Goal: Navigation & Orientation: Find specific page/section

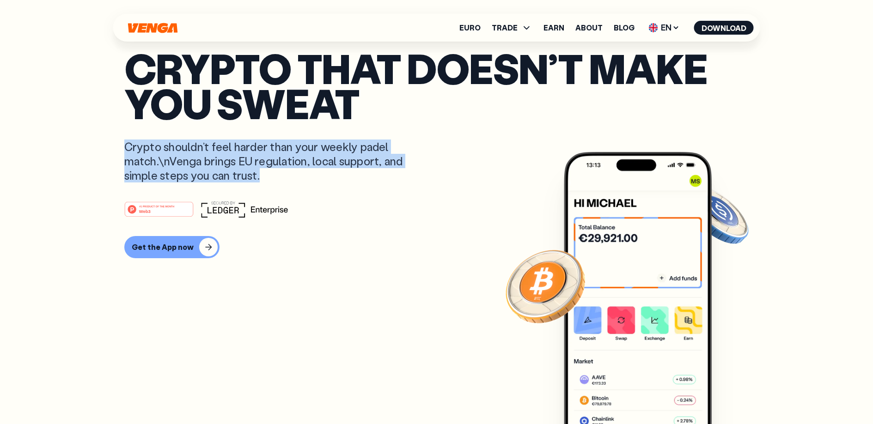
drag, startPoint x: 124, startPoint y: 146, endPoint x: 287, endPoint y: 178, distance: 165.7
click at [287, 178] on p "Crypto shouldn’t feel harder than your weekly padel match.\nVenga brings EU reg…" at bounding box center [270, 160] width 292 height 43
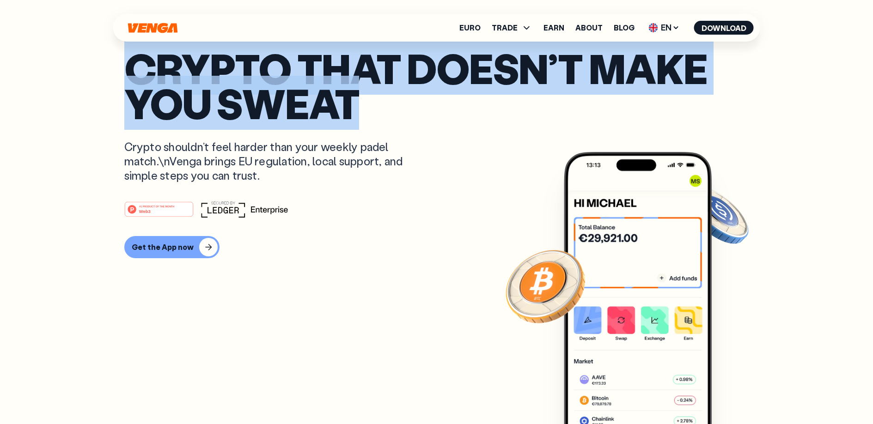
drag, startPoint x: 208, startPoint y: 75, endPoint x: 368, endPoint y: 110, distance: 164.2
click at [368, 110] on p "Crypto that doesn’t make you sweat" at bounding box center [436, 85] width 625 height 71
click at [188, 82] on p "Crypto that doesn’t make you sweat" at bounding box center [436, 85] width 625 height 71
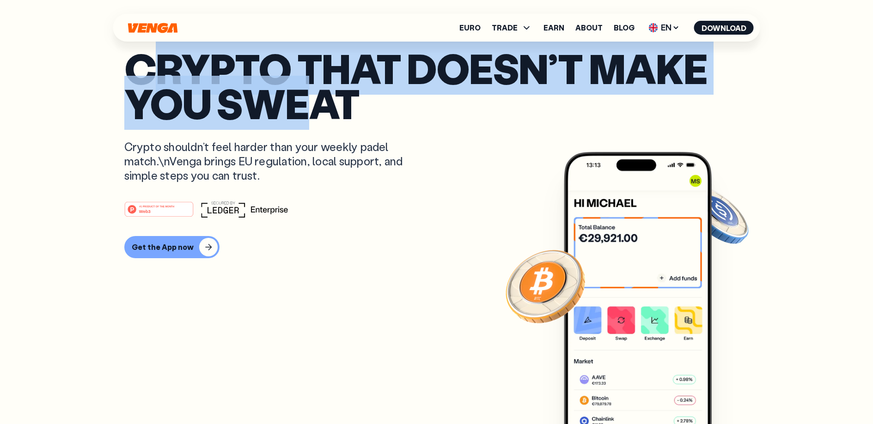
drag, startPoint x: 164, startPoint y: 70, endPoint x: 298, endPoint y: 108, distance: 139.8
click at [298, 108] on p "Crypto that doesn’t make you sweat" at bounding box center [436, 85] width 625 height 71
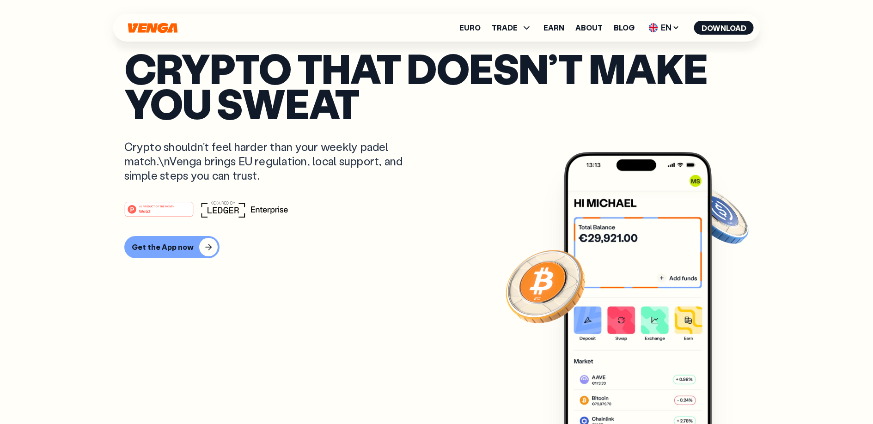
click at [147, 145] on p "Crypto shouldn’t feel harder than your weekly padel match.\nVenga brings EU reg…" at bounding box center [270, 160] width 292 height 43
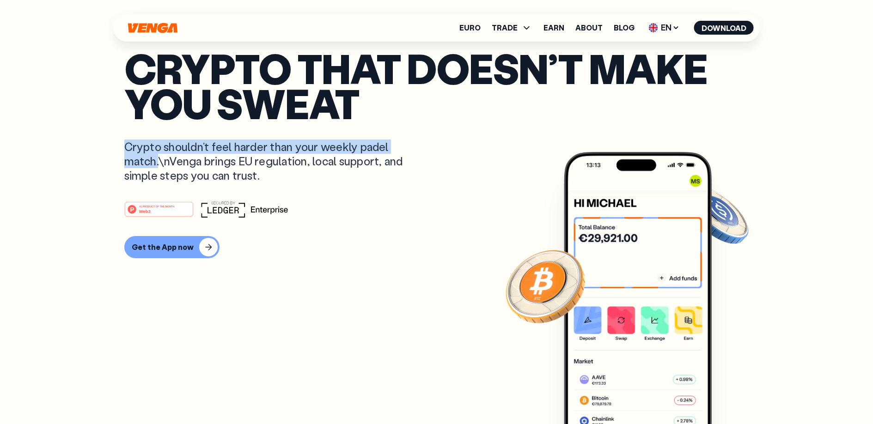
drag, startPoint x: 137, startPoint y: 152, endPoint x: 159, endPoint y: 161, distance: 24.0
copy p "Crypto shouldn’t feel harder than your weekly padel match."
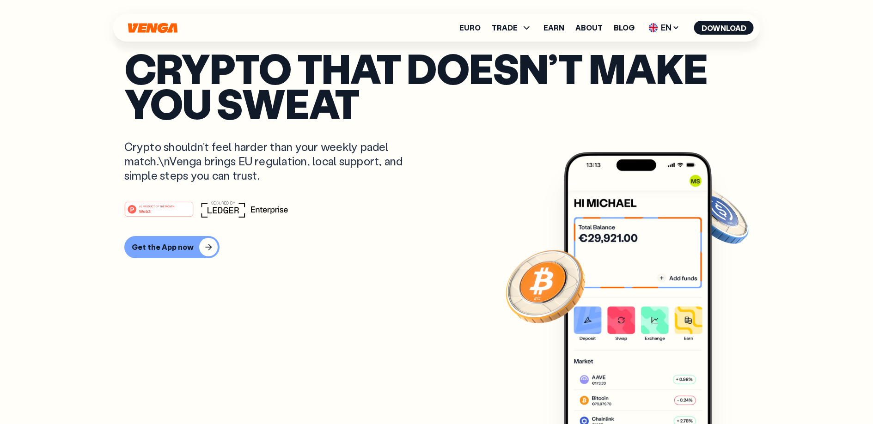
click at [220, 168] on p "Crypto shouldn’t feel harder than your weekly padel match.\nVenga brings EU reg…" at bounding box center [270, 160] width 292 height 43
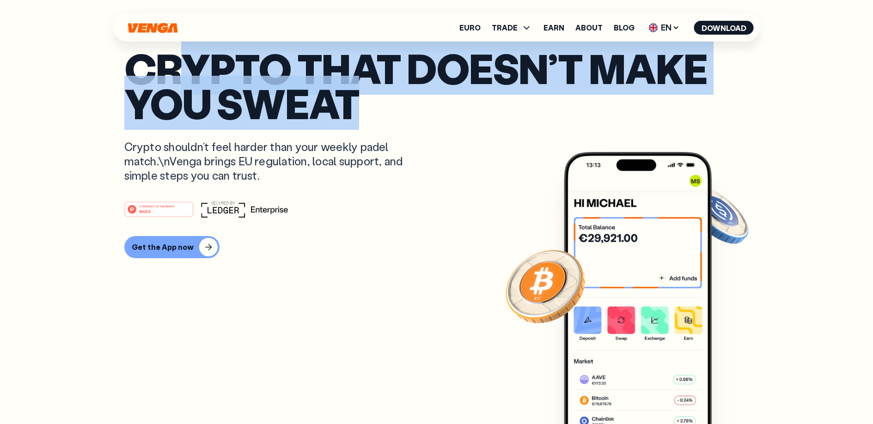
drag, startPoint x: 242, startPoint y: 63, endPoint x: 189, endPoint y: 46, distance: 54.9
click at [189, 50] on p "Crypto that doesn’t make you sweat" at bounding box center [436, 85] width 625 height 71
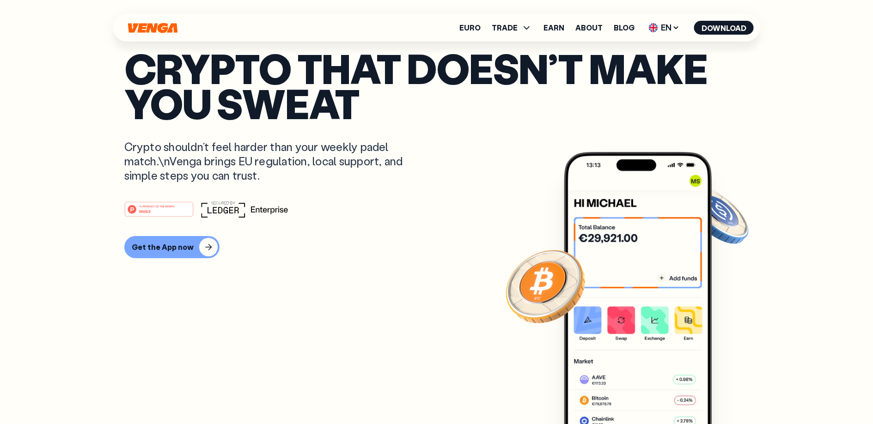
click at [228, 61] on p "Crypto that doesn’t make you sweat" at bounding box center [436, 85] width 625 height 71
click at [673, 29] on icon at bounding box center [675, 27] width 7 height 7
click at [663, 60] on div "Español - ES" at bounding box center [639, 64] width 48 height 9
